Goal: Task Accomplishment & Management: Manage account settings

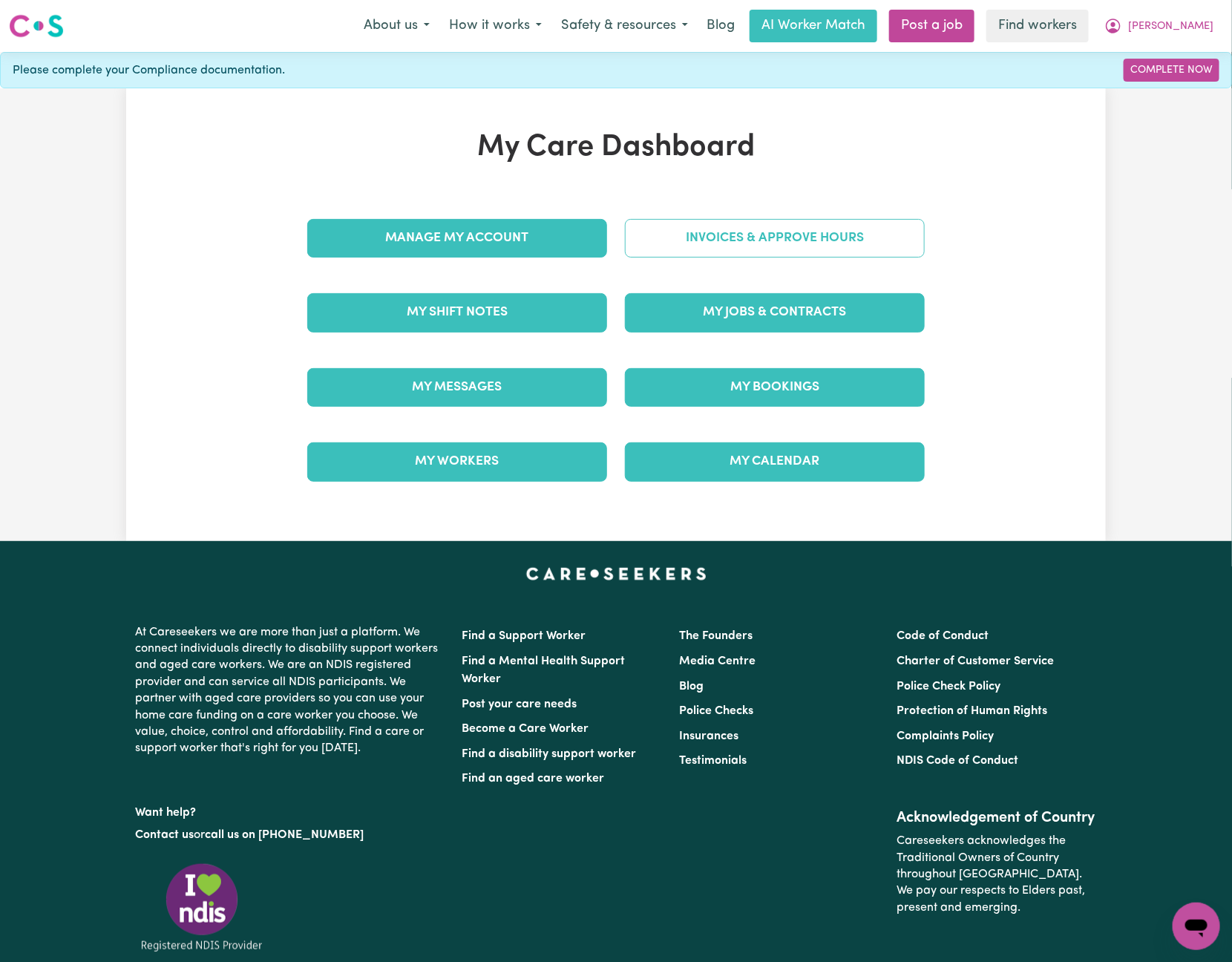
click at [784, 230] on link "Invoices & Approve Hours" at bounding box center [774, 238] width 300 height 38
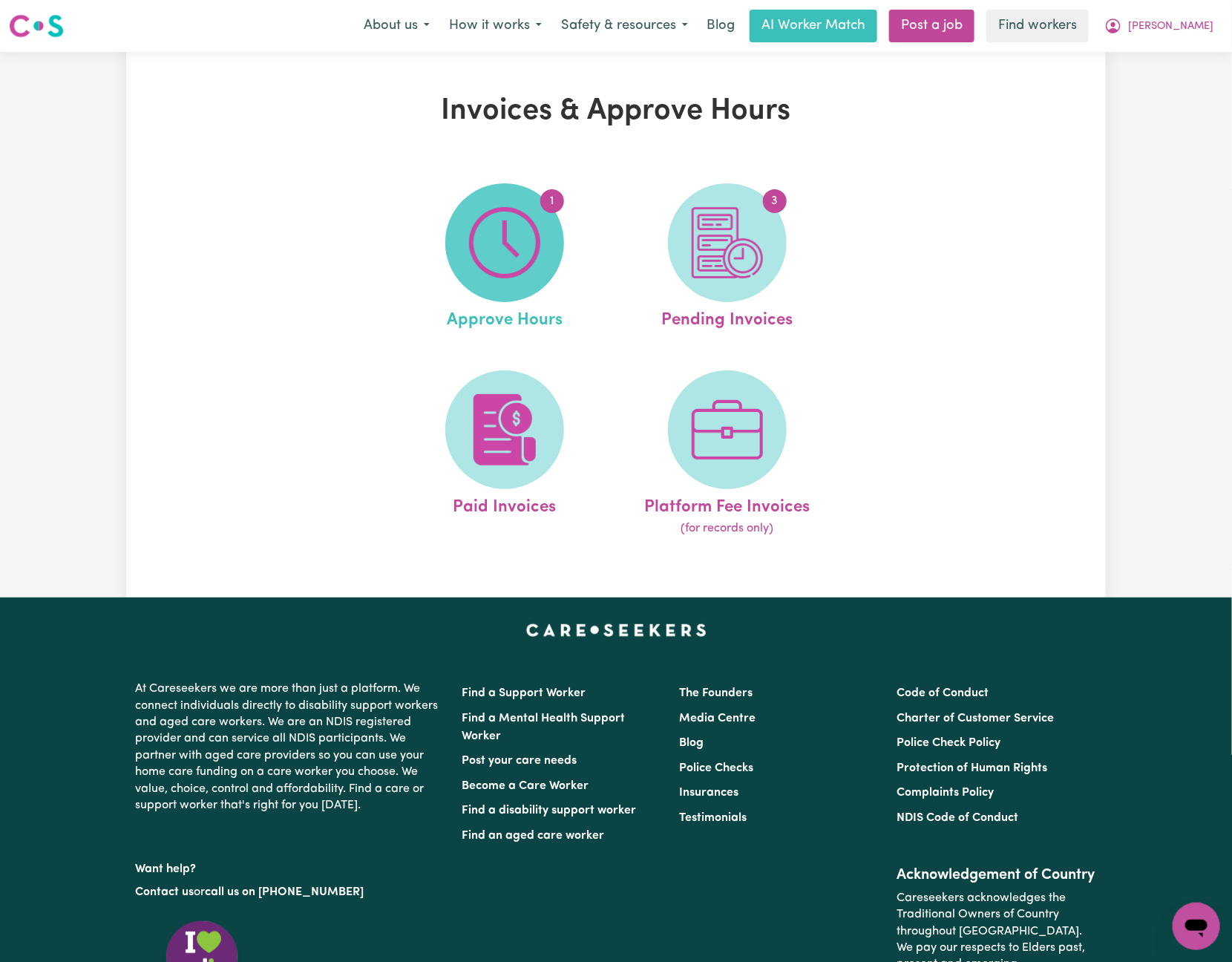
click at [551, 269] on span "1" at bounding box center [504, 242] width 118 height 118
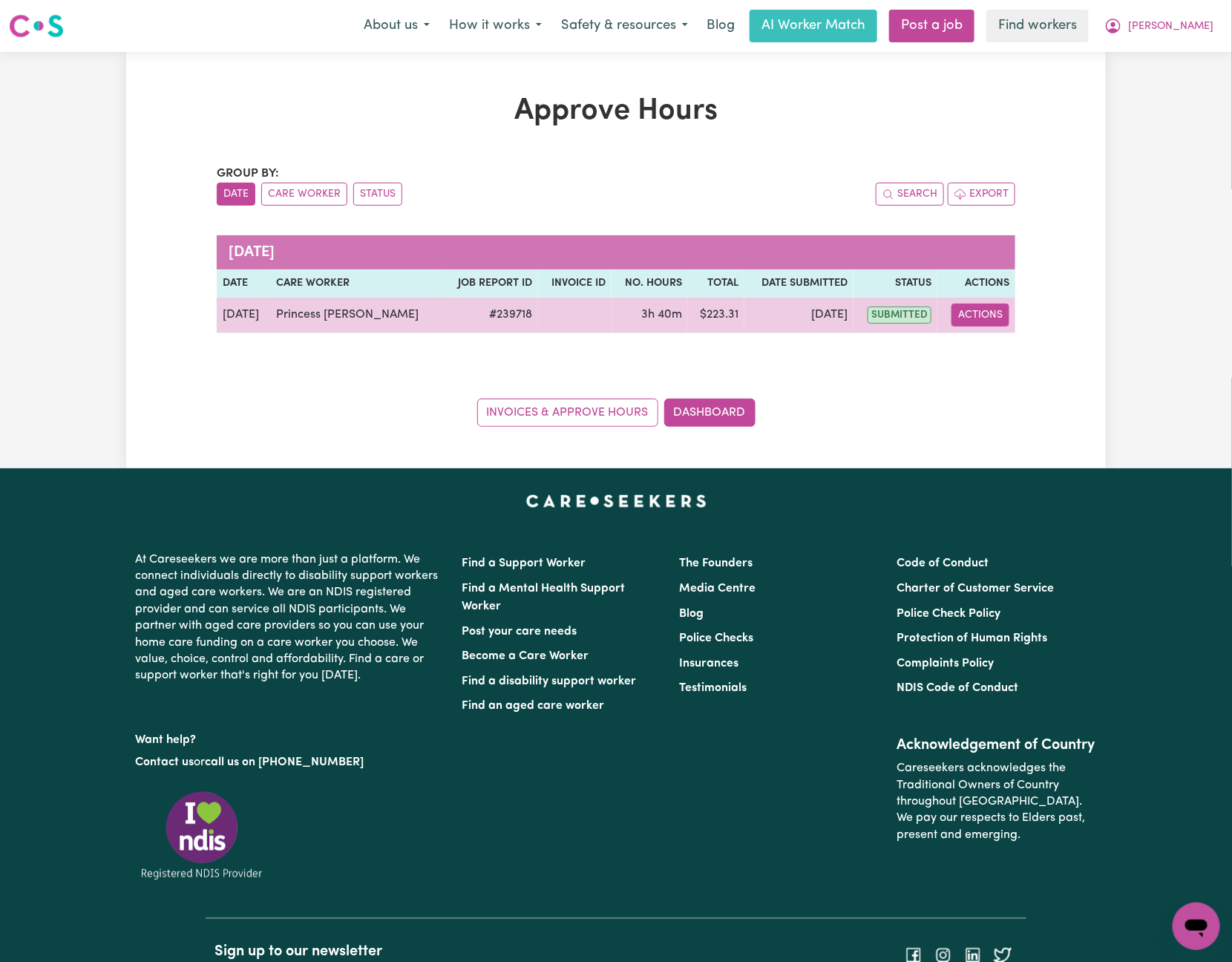
click at [984, 311] on button "Actions" at bounding box center [980, 315] width 58 height 23
click at [1015, 348] on link "View Job Report" at bounding box center [1018, 350] width 127 height 30
select select "pm"
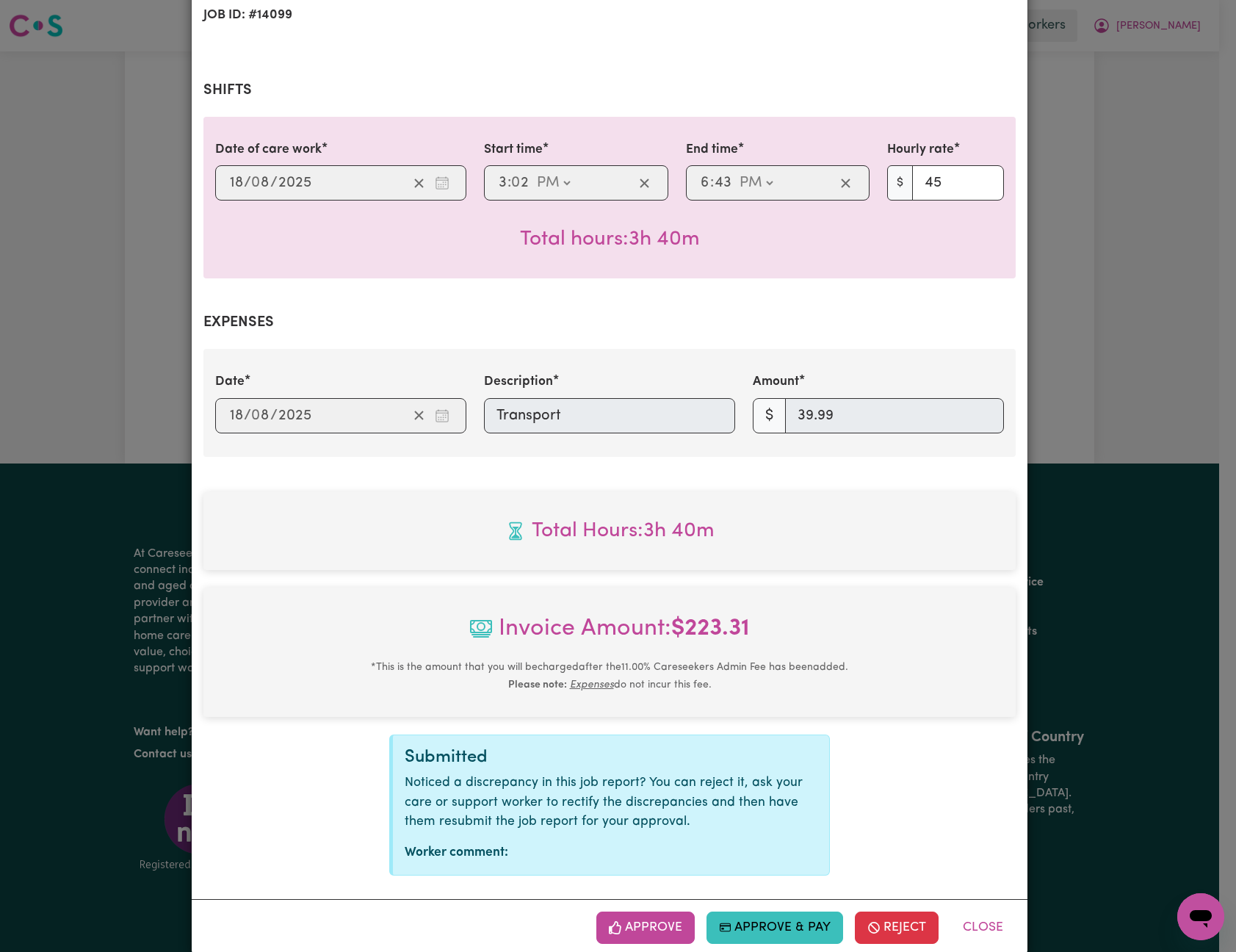
scroll to position [294, 0]
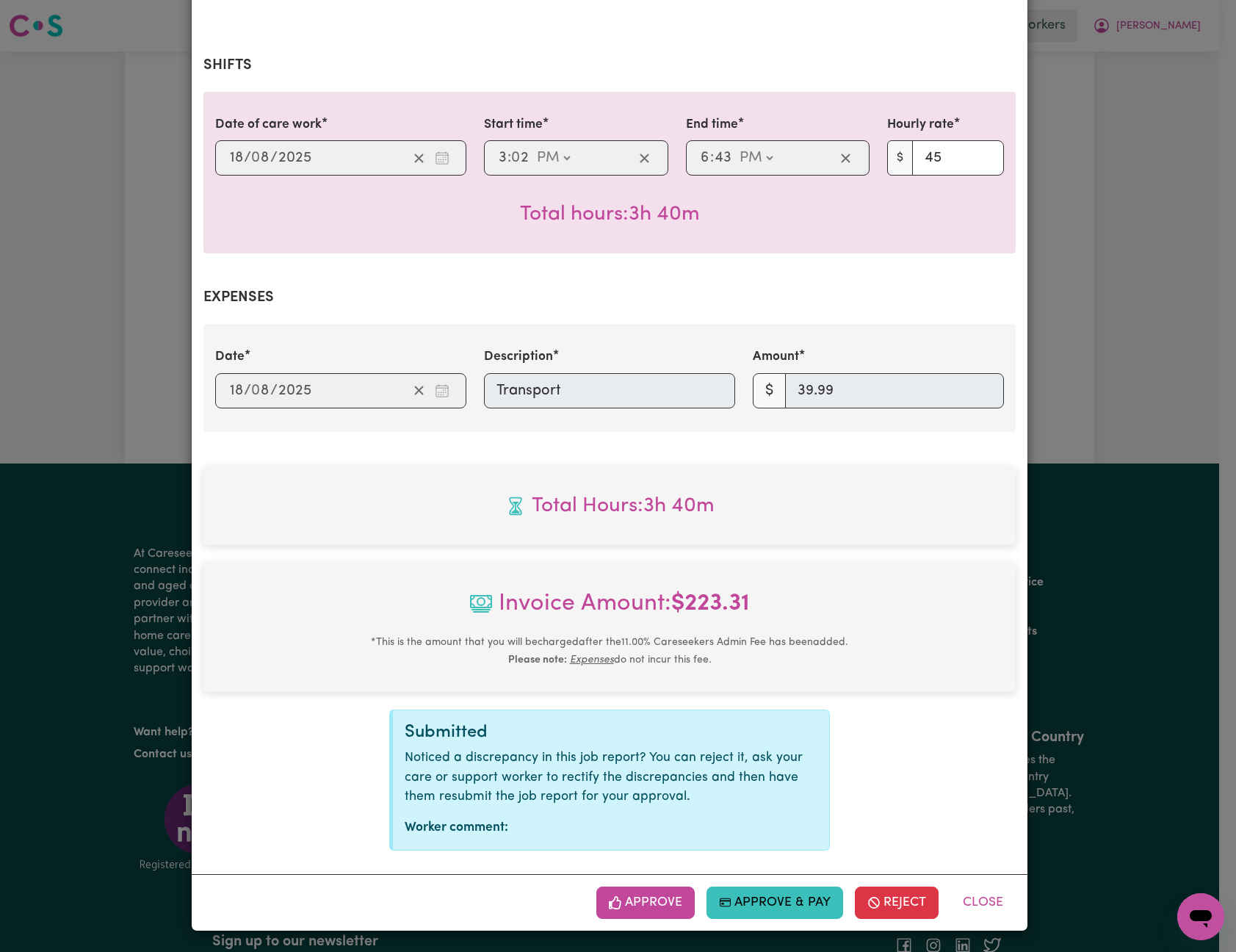
click at [652, 893] on button "Approve" at bounding box center [645, 903] width 98 height 32
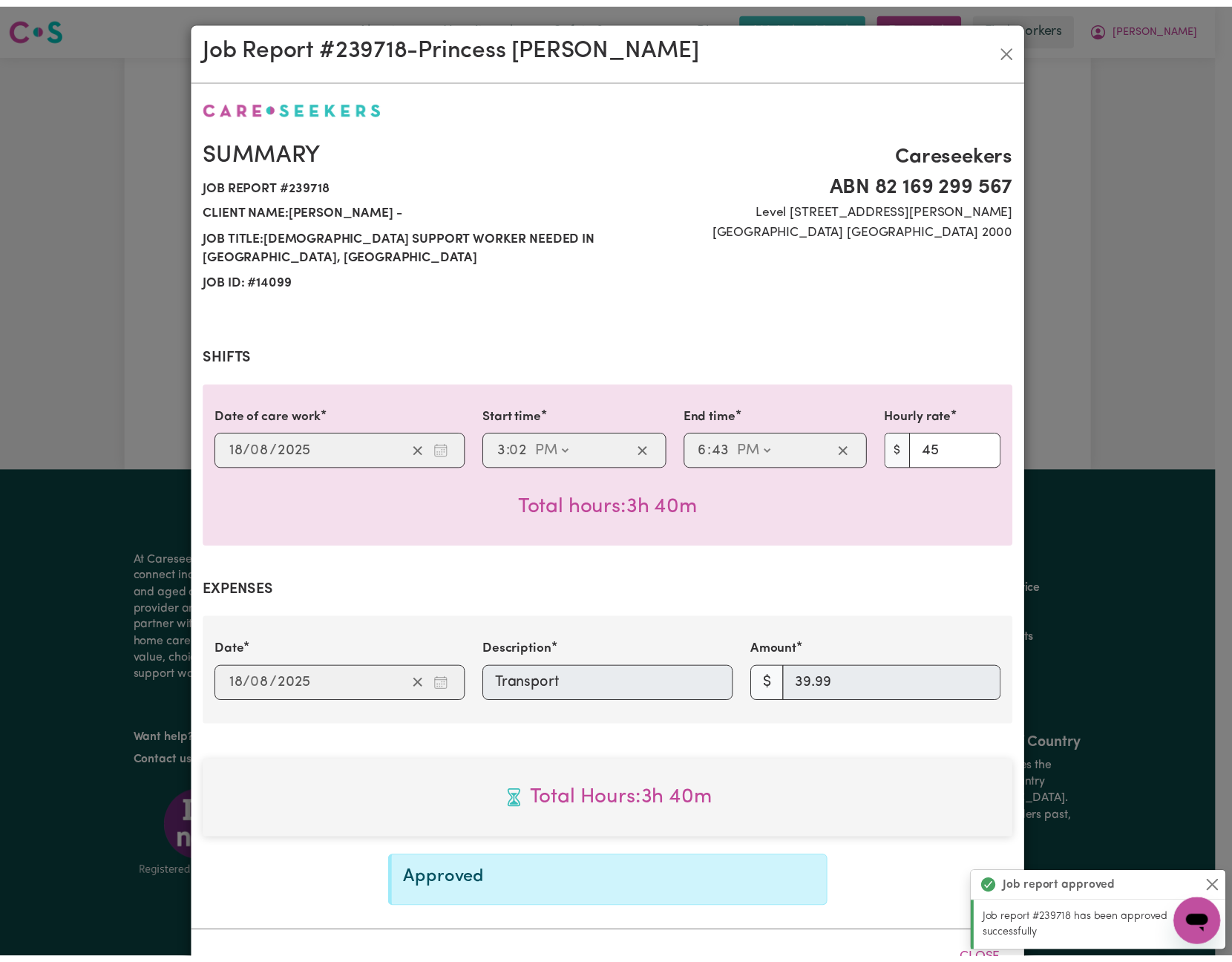
scroll to position [0, 0]
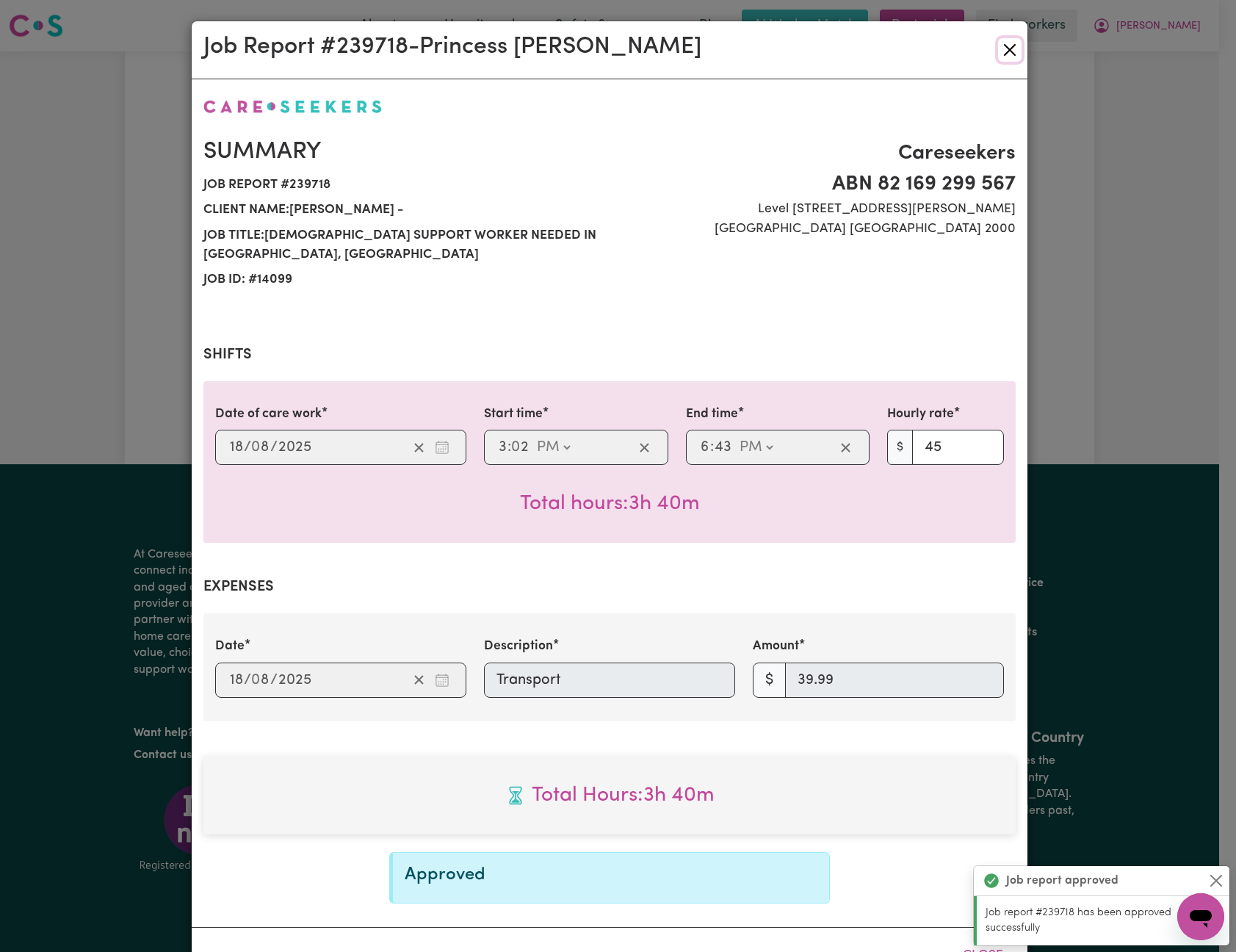
click at [1001, 62] on button "Close" at bounding box center [1009, 49] width 24 height 24
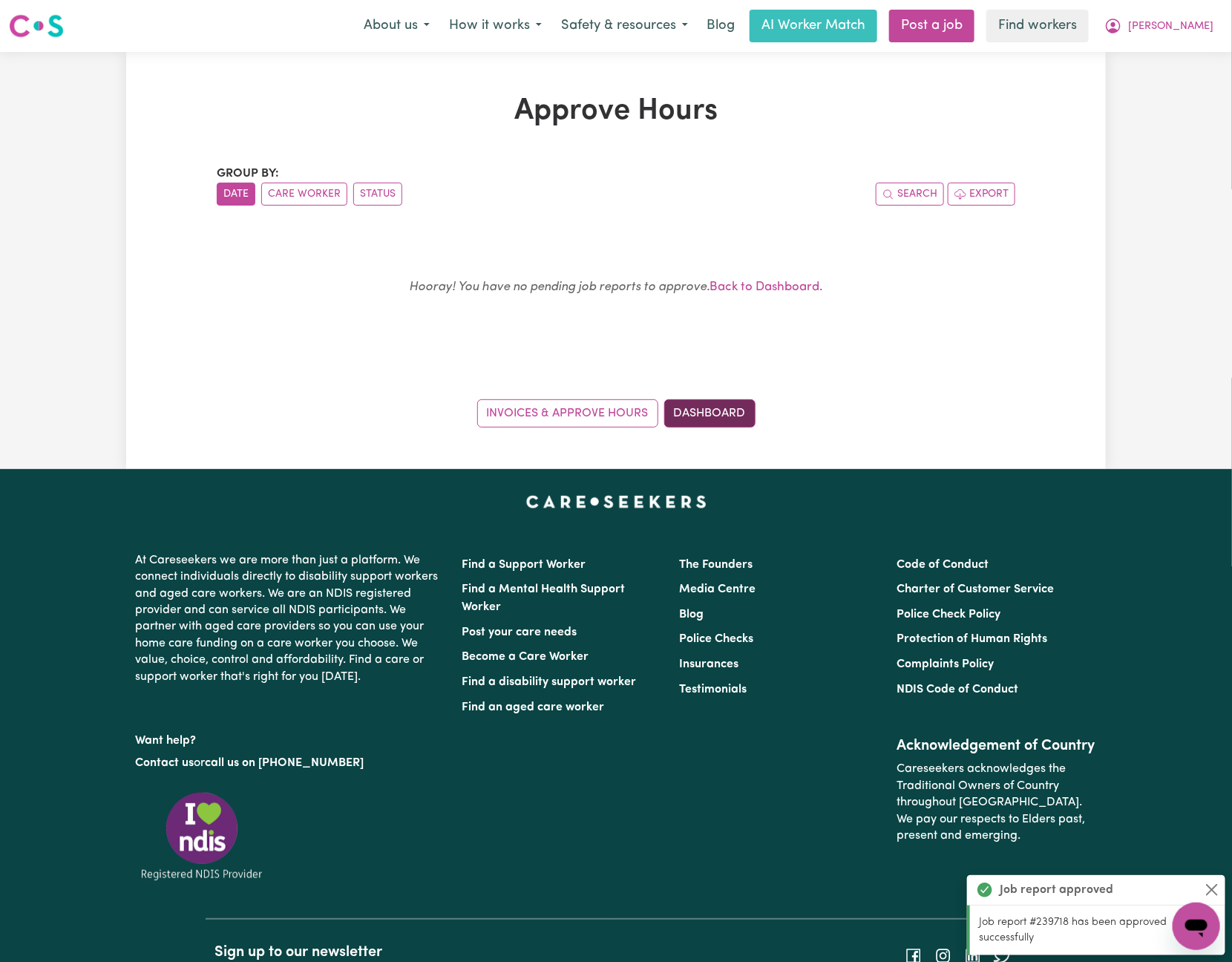
click at [732, 413] on link "Dashboard" at bounding box center [710, 413] width 92 height 28
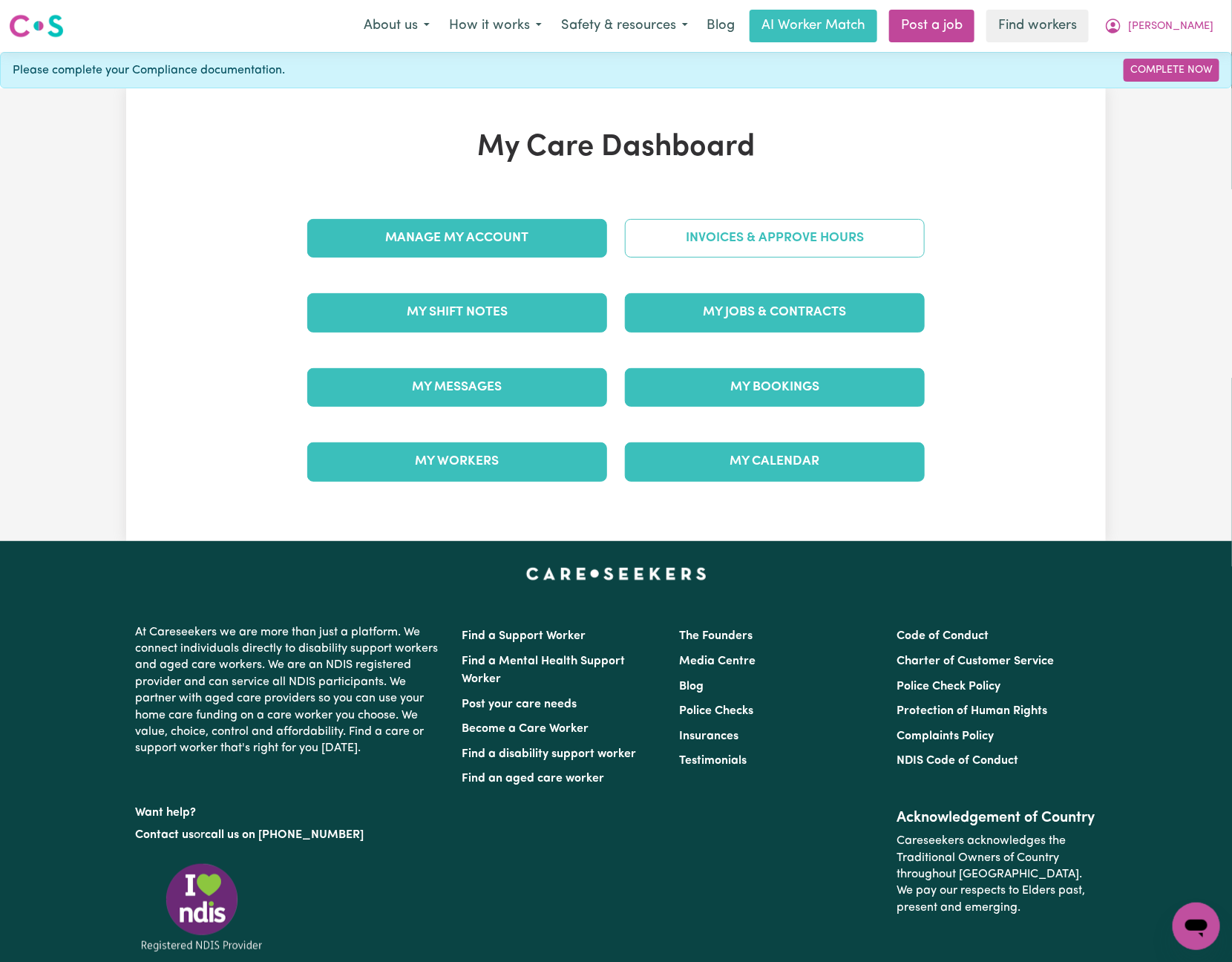
click at [849, 239] on link "Invoices & Approve Hours" at bounding box center [774, 238] width 300 height 38
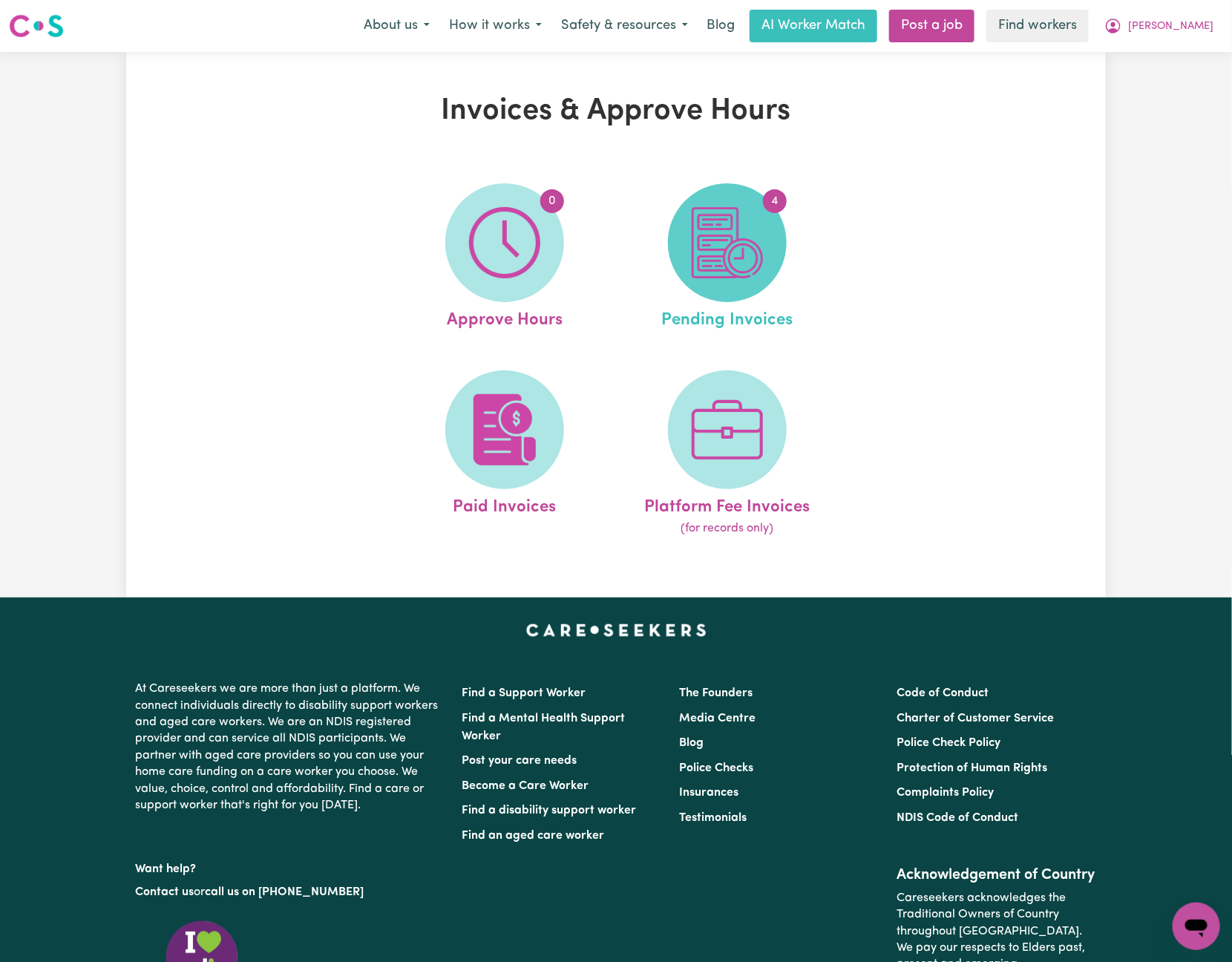
click at [720, 267] on img at bounding box center [727, 242] width 72 height 72
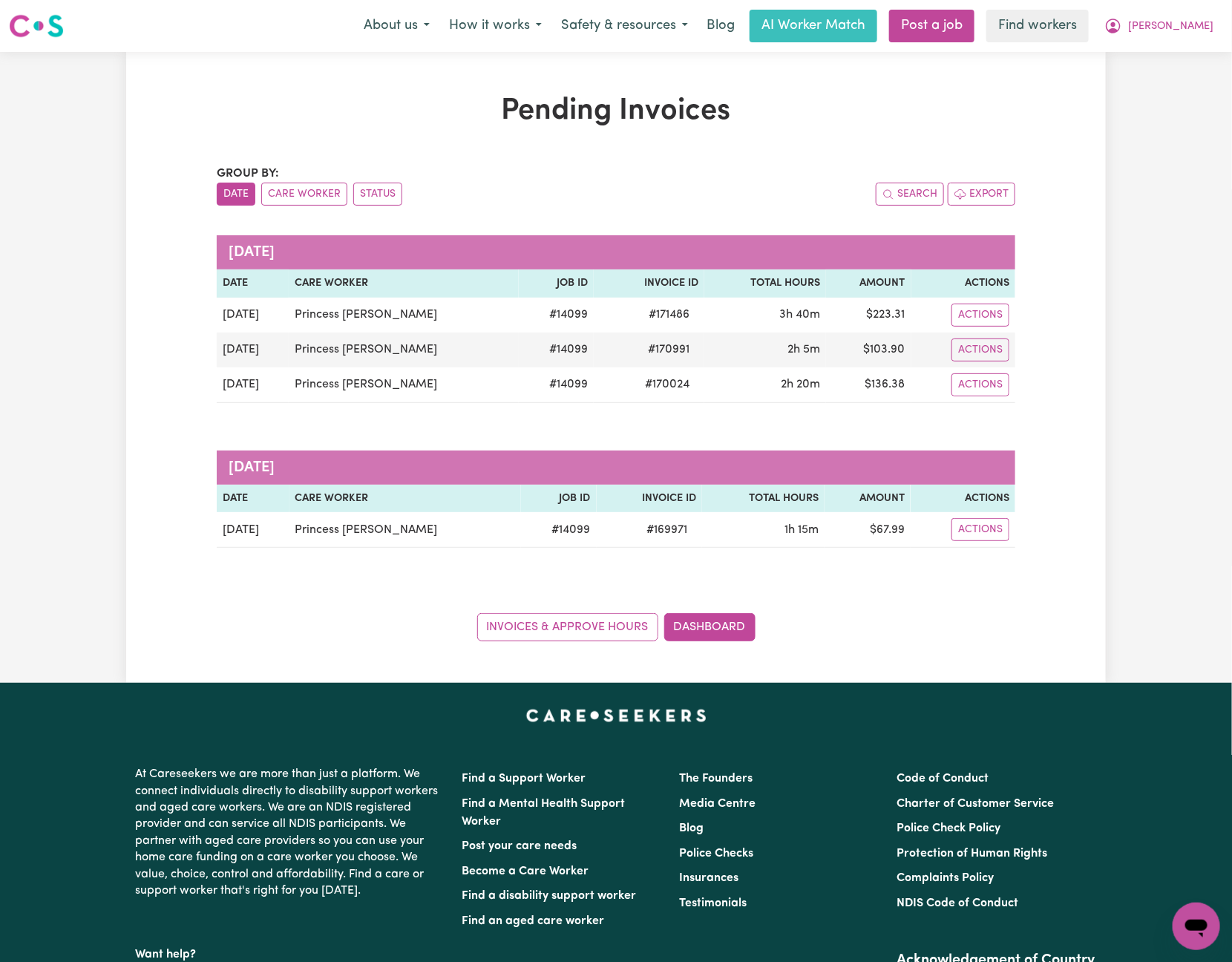
click at [278, 610] on div "Invoices & Approve Hours Dashboard" at bounding box center [616, 618] width 798 height 46
